Goal: Task Accomplishment & Management: Complete application form

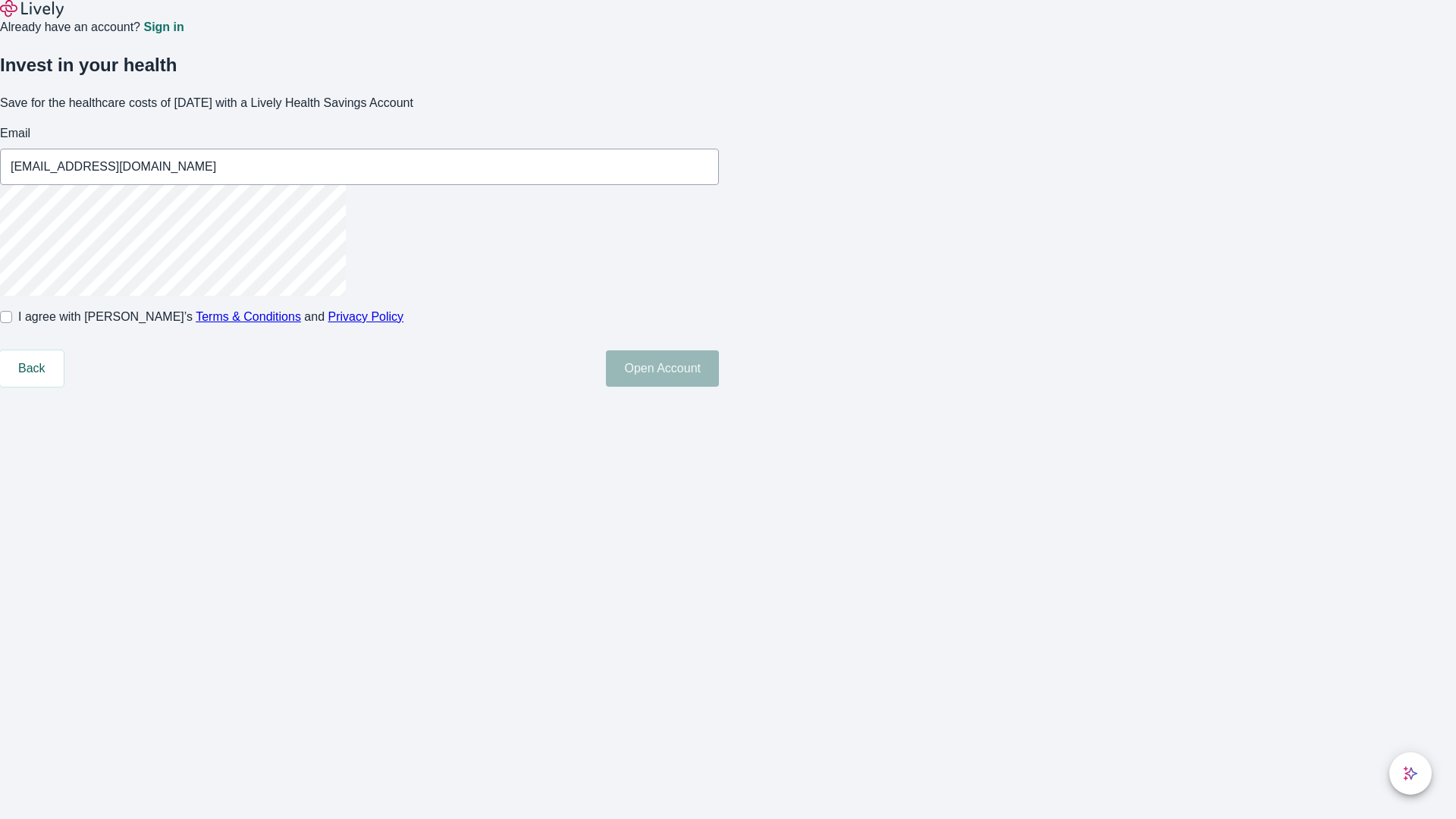
click at [12, 323] on input "I agree with Lively’s Terms & Conditions and Privacy Policy" at bounding box center [6, 317] width 12 height 12
checkbox input "true"
click at [719, 387] on button "Open Account" at bounding box center [662, 369] width 113 height 36
type input "[EMAIL_ADDRESS][DOMAIN_NAME]"
click at [12, 323] on input "I agree with Lively’s Terms & Conditions and Privacy Policy" at bounding box center [6, 317] width 12 height 12
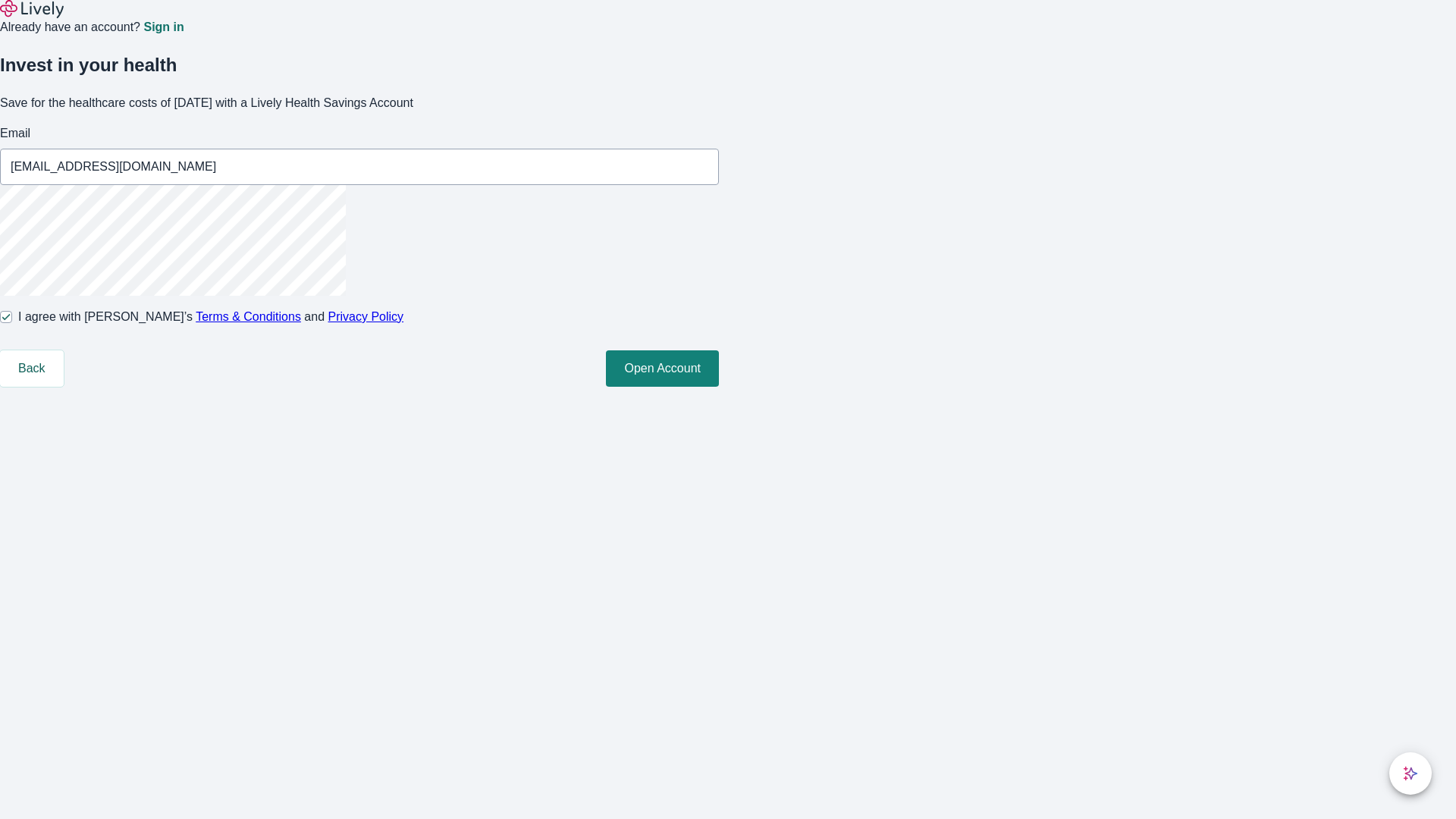
checkbox input "false"
type input "[EMAIL_ADDRESS][DOMAIN_NAME]"
click at [12, 323] on input "I agree with Lively’s Terms & Conditions and Privacy Policy" at bounding box center [6, 317] width 12 height 12
checkbox input "true"
click at [719, 387] on button "Open Account" at bounding box center [662, 369] width 113 height 36
